Goal: Task Accomplishment & Management: Manage account settings

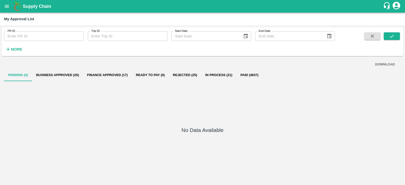
drag, startPoint x: 0, startPoint y: 0, endPoint x: 365, endPoint y: 36, distance: 366.5
click at [365, 36] on button "button" at bounding box center [372, 36] width 16 height 8
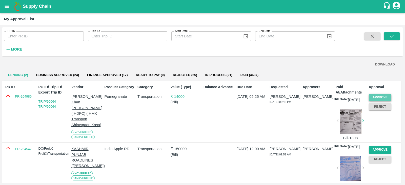
click at [377, 96] on button "Approve" at bounding box center [380, 97] width 23 height 7
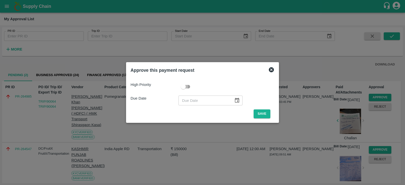
click at [189, 86] on input "checkbox" at bounding box center [183, 87] width 29 height 10
checkbox input "true"
click at [235, 101] on icon "Choose date" at bounding box center [237, 100] width 4 height 5
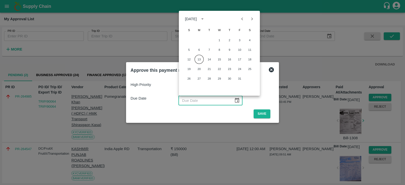
click at [269, 71] on icon at bounding box center [271, 69] width 5 height 5
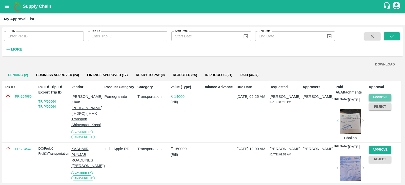
click at [373, 95] on button "Approve" at bounding box center [380, 97] width 23 height 7
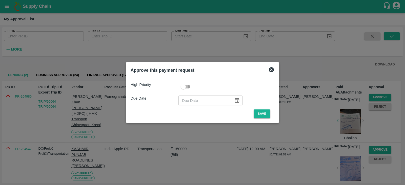
click at [181, 83] on input "checkbox" at bounding box center [183, 87] width 29 height 10
checkbox input "true"
click at [234, 100] on icon "Choose date" at bounding box center [237, 101] width 6 height 6
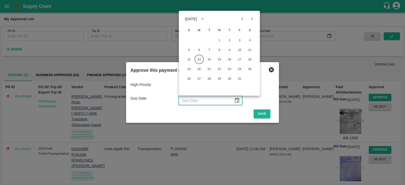
click at [200, 59] on button "13" at bounding box center [199, 59] width 9 height 9
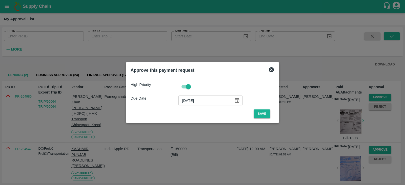
type input "[DATE]"
click at [255, 112] on button "Save" at bounding box center [262, 114] width 17 height 9
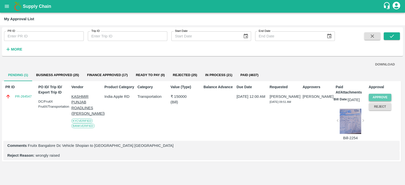
click at [378, 96] on button "Approve" at bounding box center [380, 97] width 23 height 7
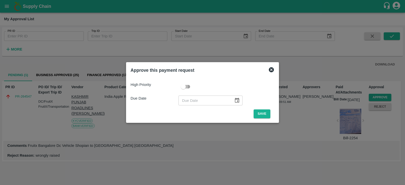
click at [185, 84] on input "checkbox" at bounding box center [183, 87] width 29 height 10
checkbox input "true"
click at [235, 100] on icon "Choose date" at bounding box center [237, 100] width 4 height 5
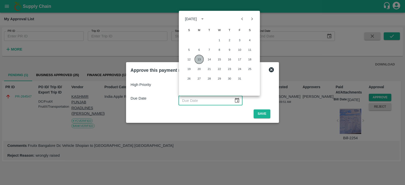
click at [201, 61] on button "13" at bounding box center [199, 59] width 9 height 9
type input "[DATE]"
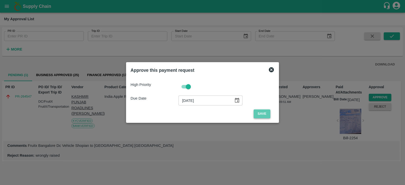
click at [259, 112] on button "Save" at bounding box center [262, 114] width 17 height 9
